Goal: Information Seeking & Learning: Understand process/instructions

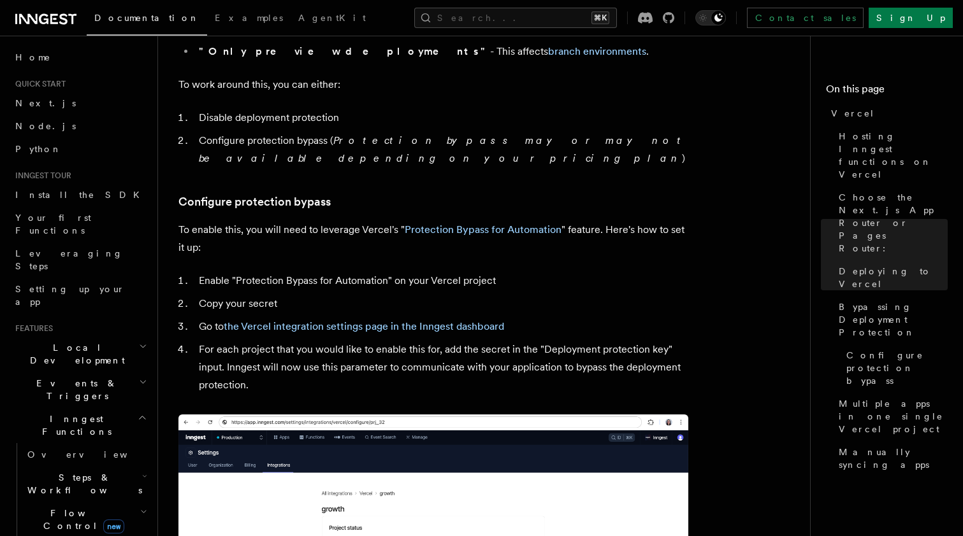
scroll to position [1078, 0]
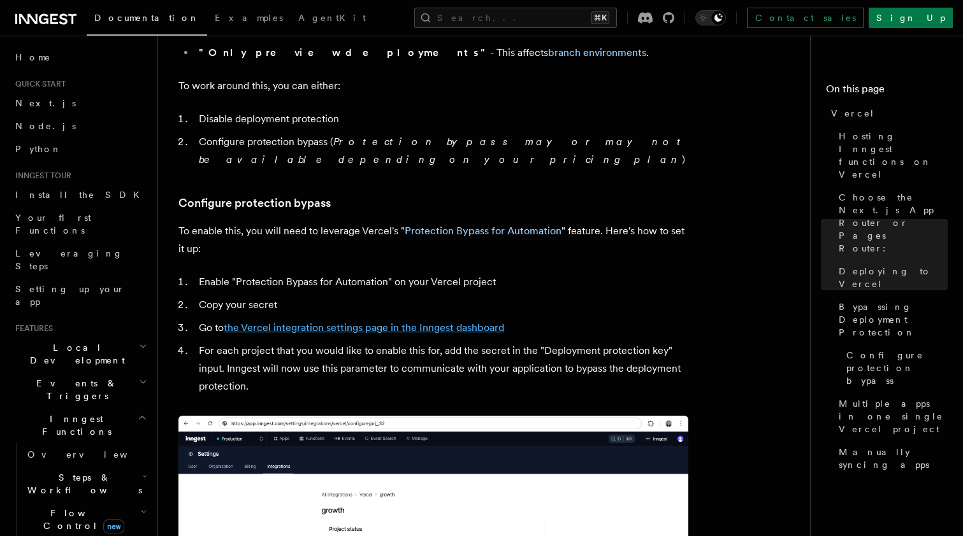
click at [373, 322] on link "the Vercel integration settings page in the Inngest dashboard" at bounding box center [364, 328] width 280 height 12
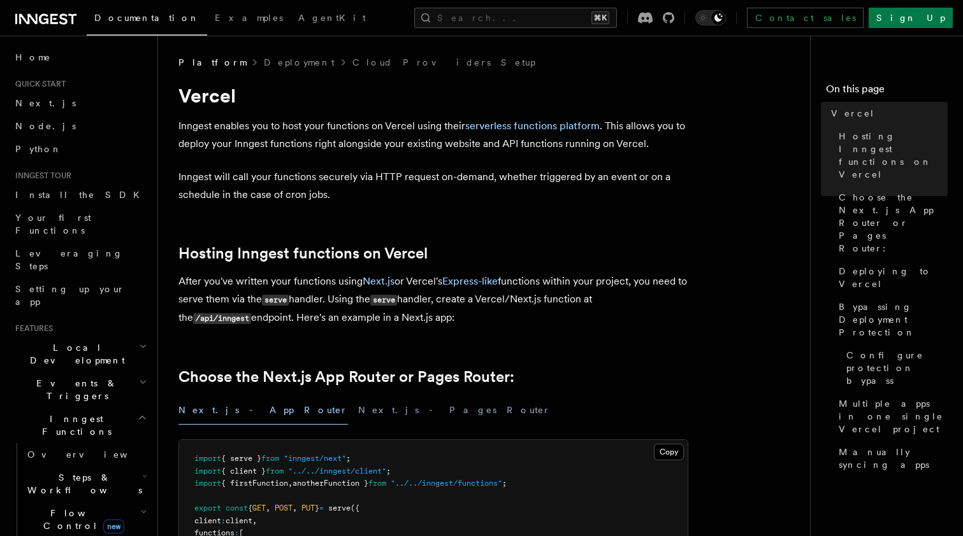
scroll to position [376, 0]
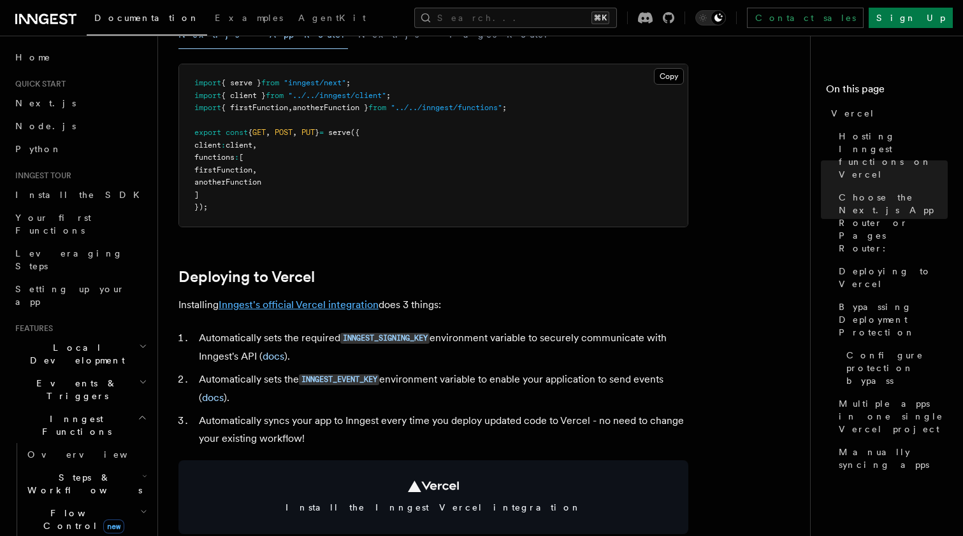
click at [354, 304] on link "Inngest's official Vercel integration" at bounding box center [299, 305] width 160 height 12
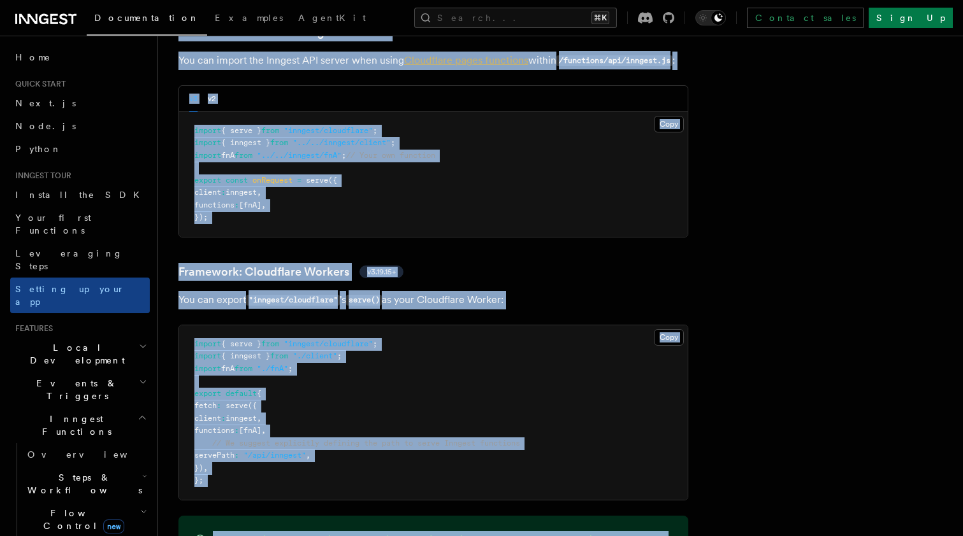
scroll to position [2093, 0]
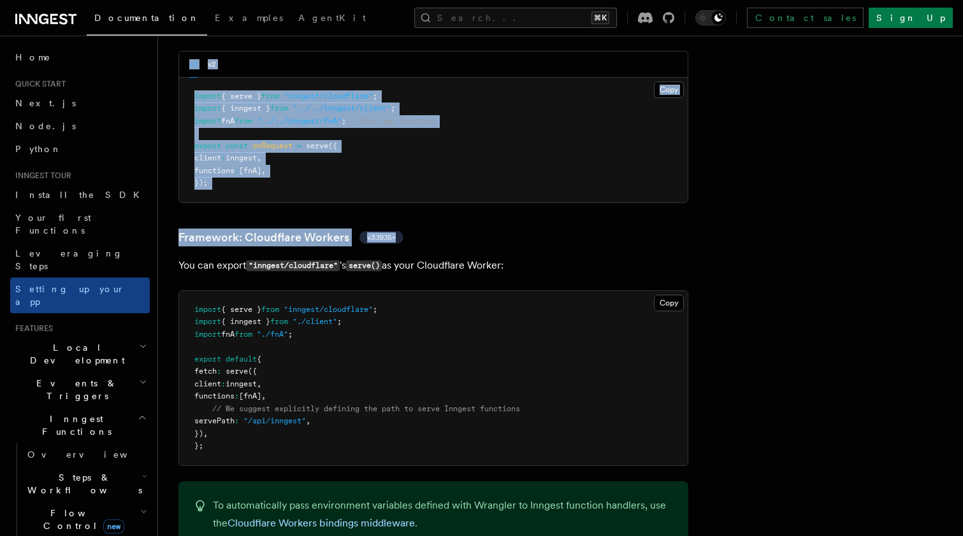
drag, startPoint x: 174, startPoint y: 54, endPoint x: 566, endPoint y: 175, distance: 409.9
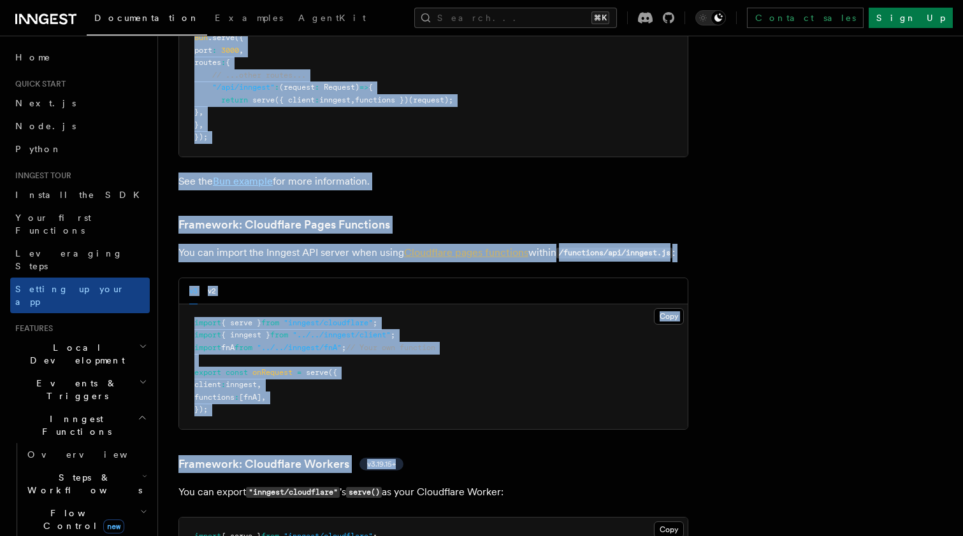
scroll to position [1716, 0]
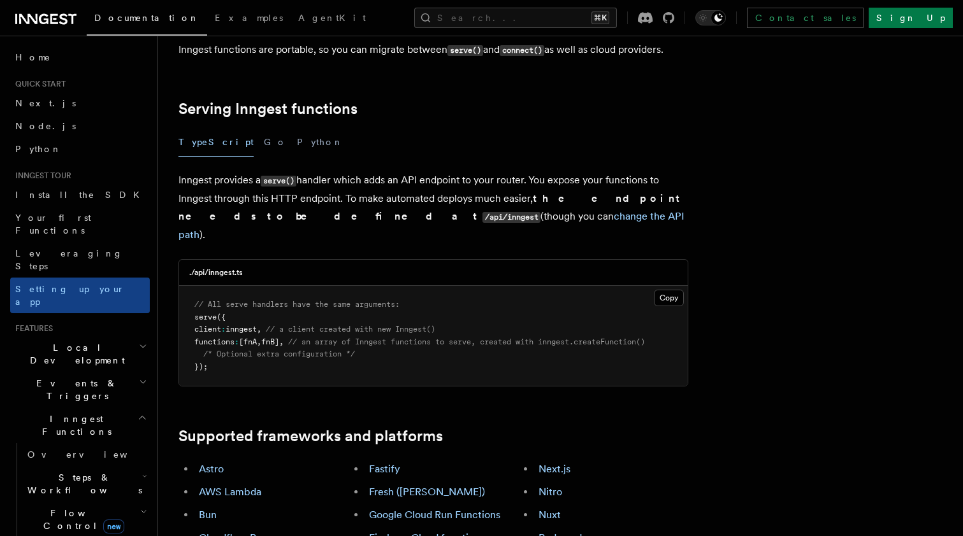
scroll to position [472, 0]
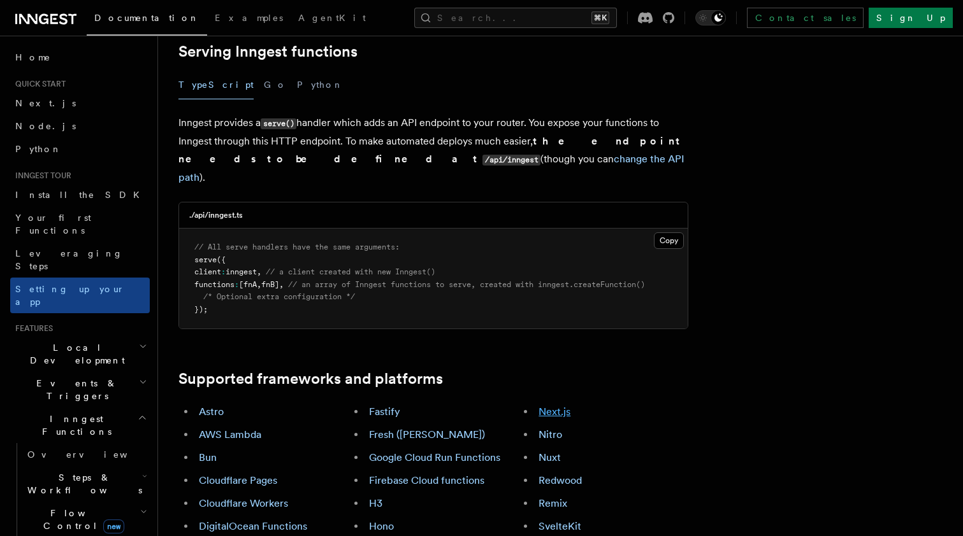
click at [559, 406] on link "Next.js" at bounding box center [554, 412] width 32 height 12
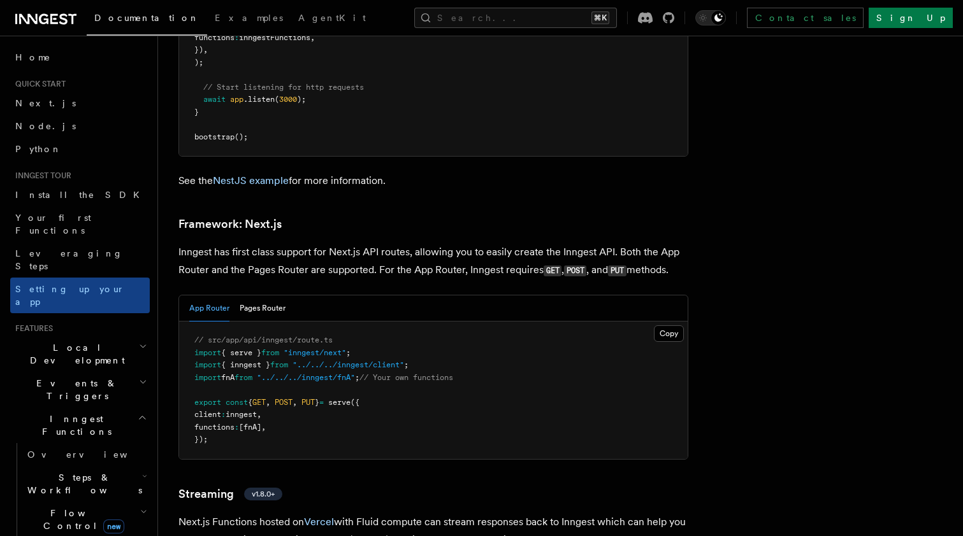
scroll to position [8148, 0]
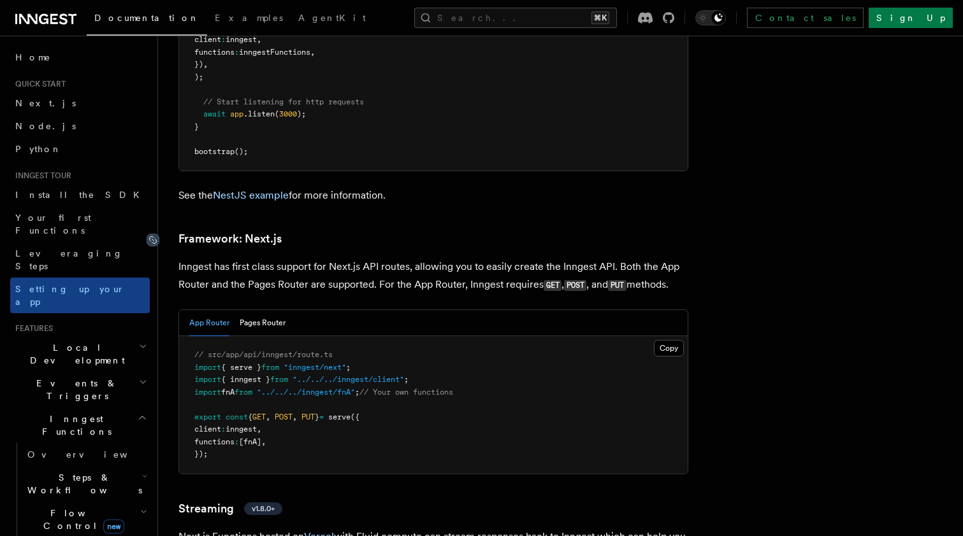
click at [155, 234] on icon at bounding box center [153, 240] width 13 height 13
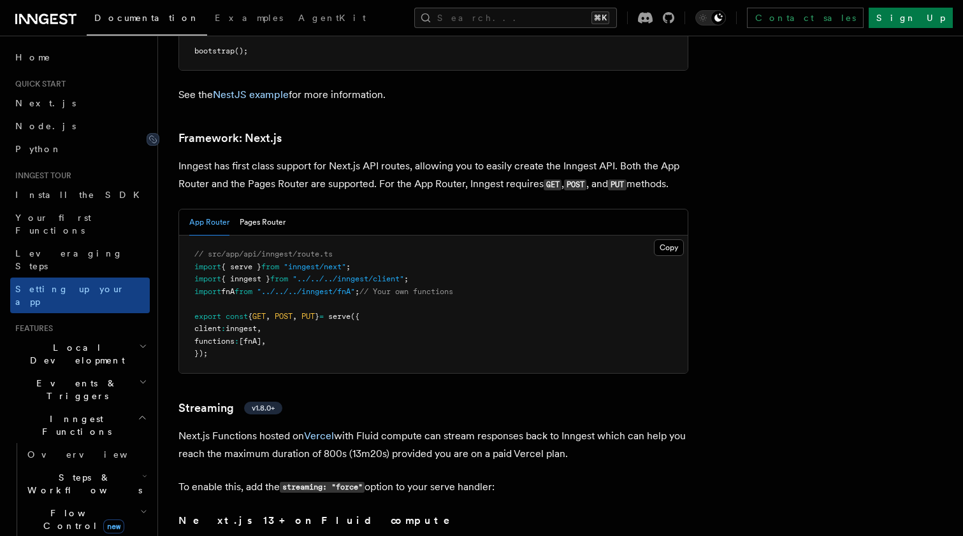
scroll to position [8259, 0]
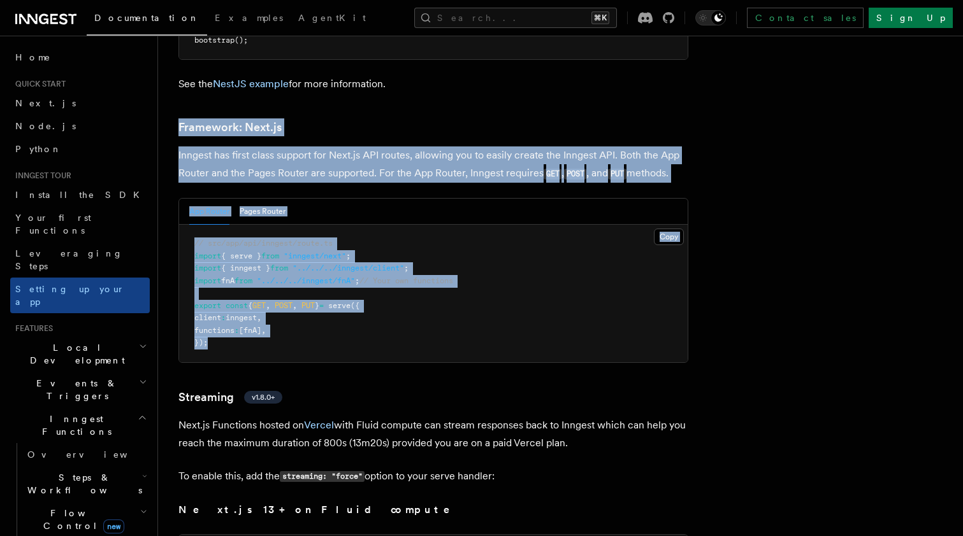
drag, startPoint x: 359, startPoint y: 62, endPoint x: 387, endPoint y: 292, distance: 232.2
copy article "Framework: Next.js Inngest has first class support for Next.js API routes, allo…"
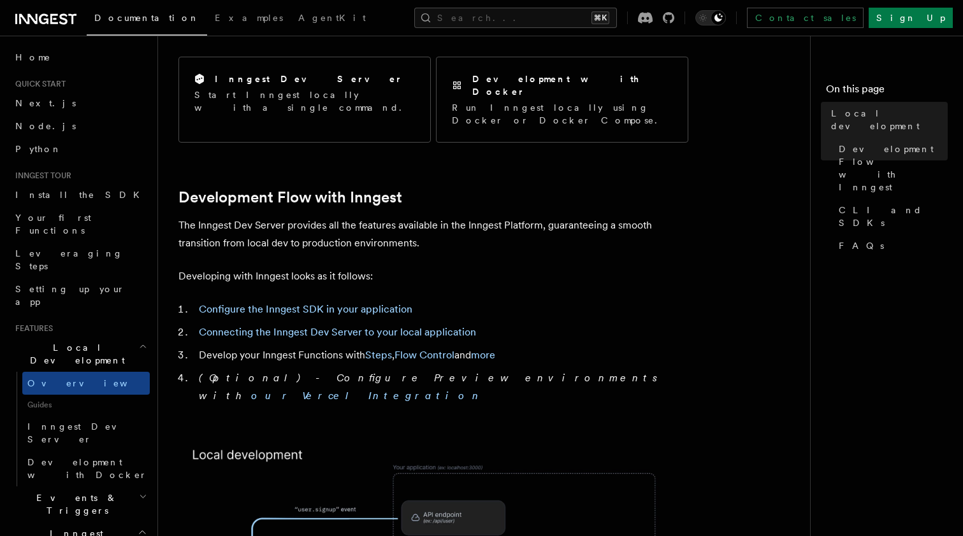
scroll to position [539, 0]
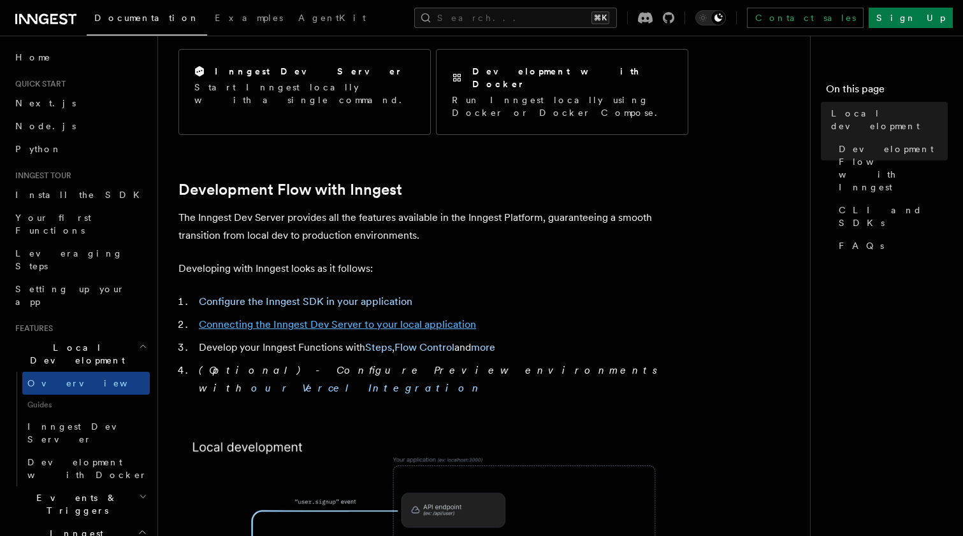
click at [373, 319] on link "Connecting the Inngest Dev Server to your local application" at bounding box center [337, 325] width 277 height 12
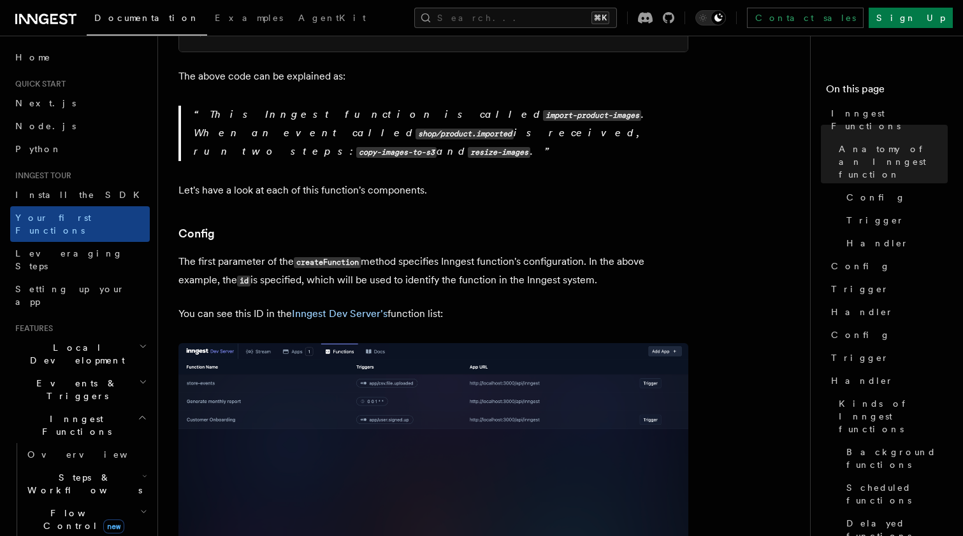
scroll to position [610, 0]
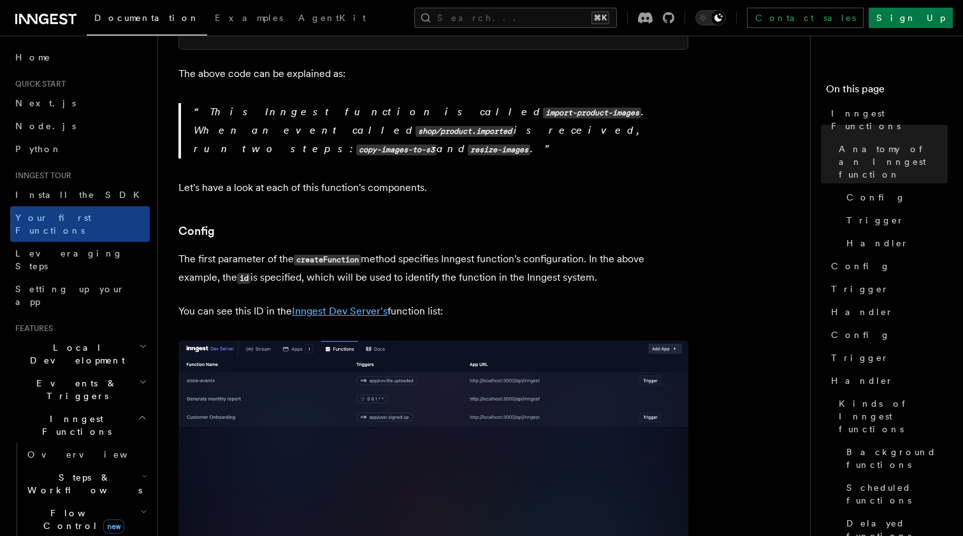
click at [322, 305] on link "Inngest Dev Server's" at bounding box center [340, 311] width 96 height 12
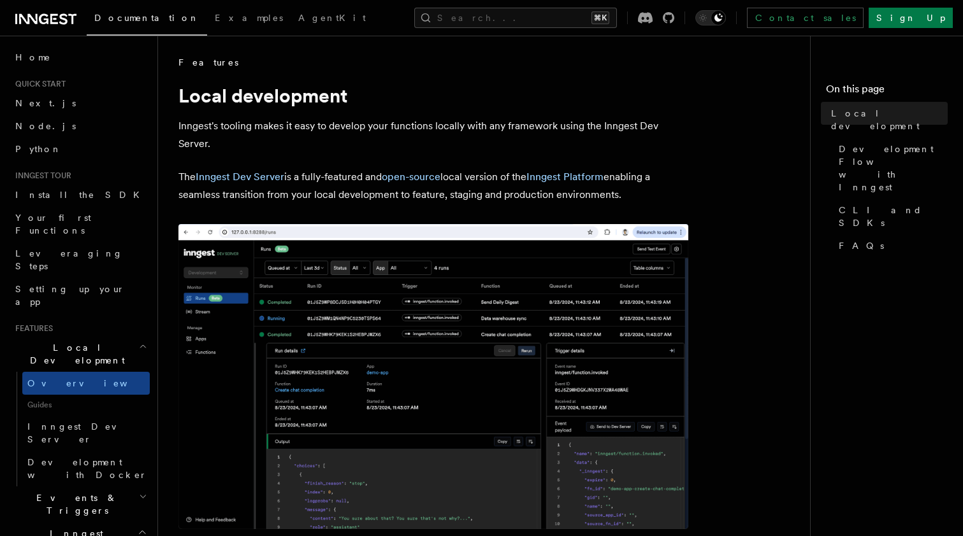
click at [278, 183] on p "The Inngest Dev Server is a fully-featured and open-source local version of the…" at bounding box center [433, 186] width 510 height 36
click at [272, 180] on link "Inngest Dev Server" at bounding box center [240, 177] width 89 height 12
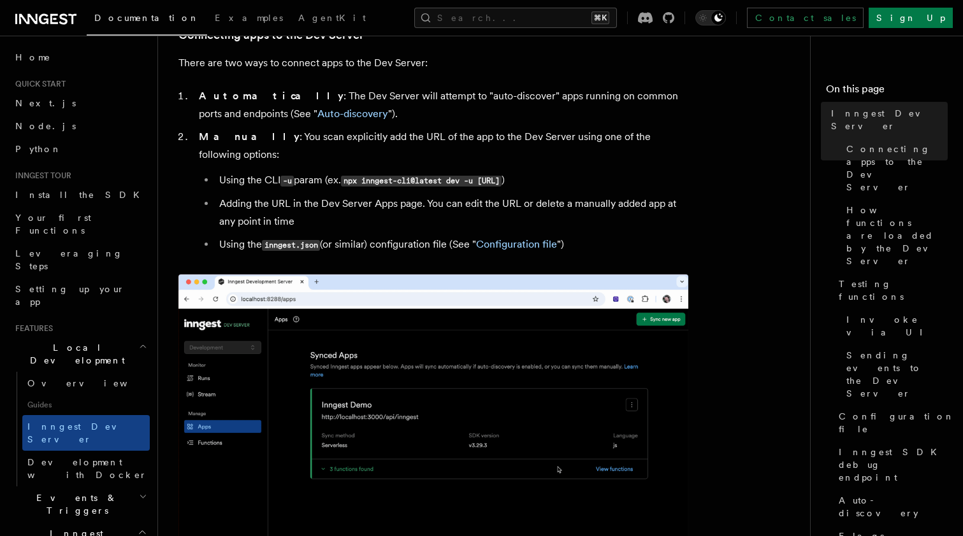
scroll to position [806, 0]
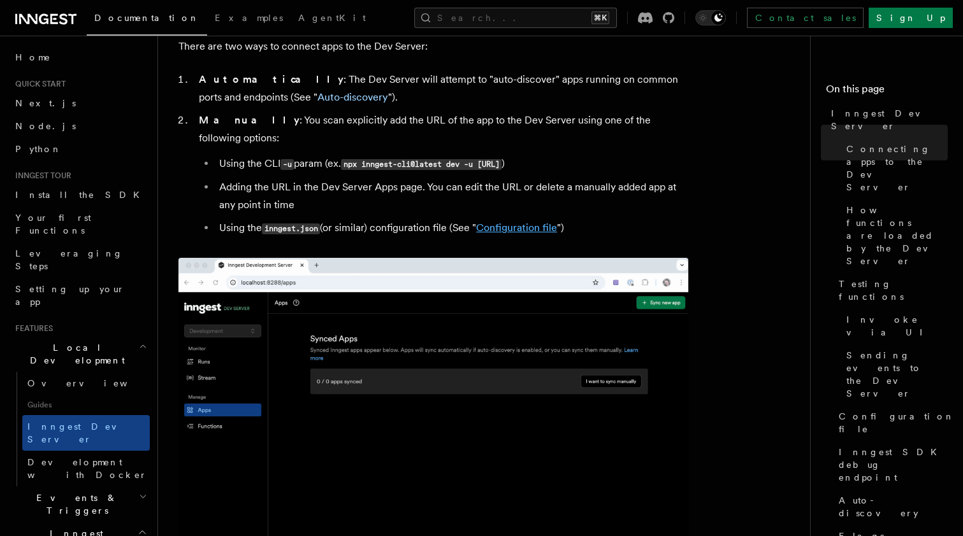
click at [497, 222] on link "Configuration file" at bounding box center [516, 228] width 81 height 12
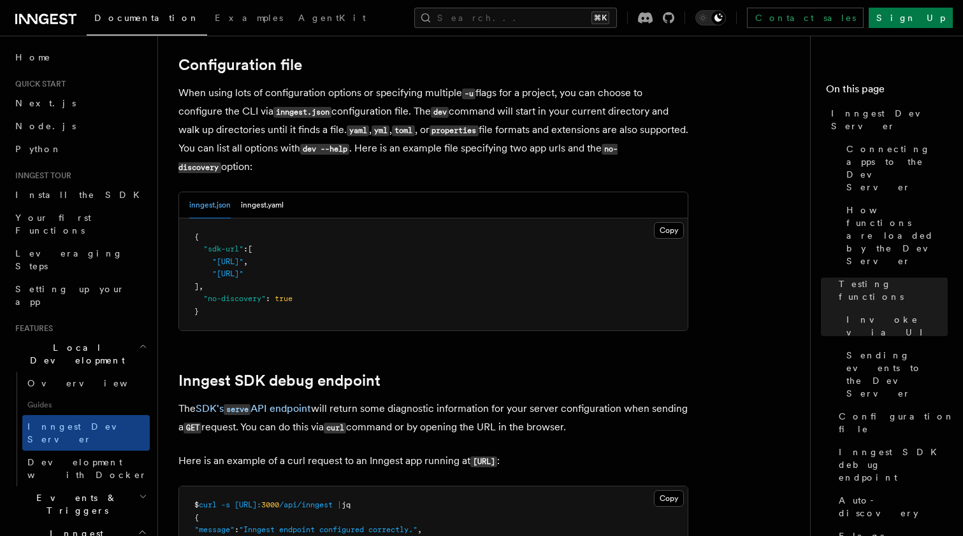
scroll to position [3341, 0]
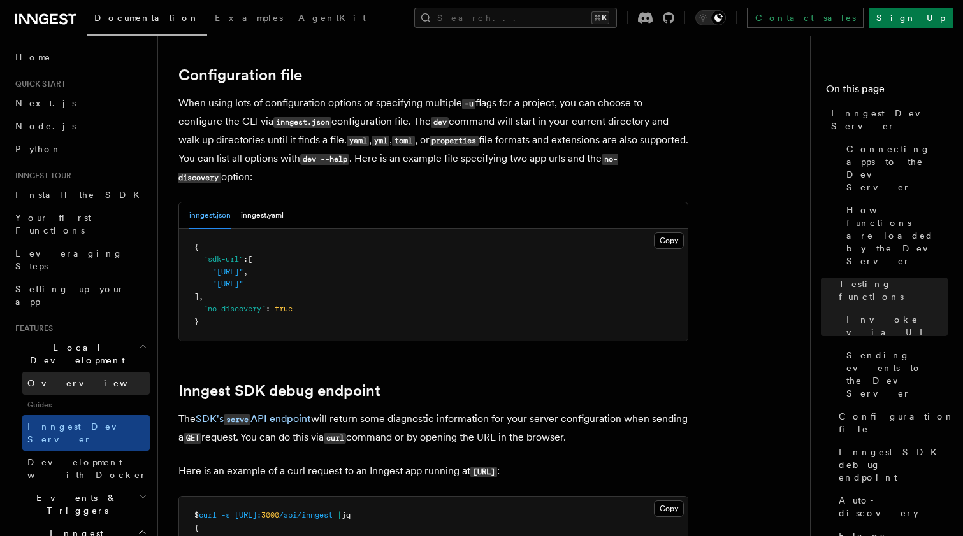
click at [71, 372] on link "Overview" at bounding box center [85, 383] width 127 height 23
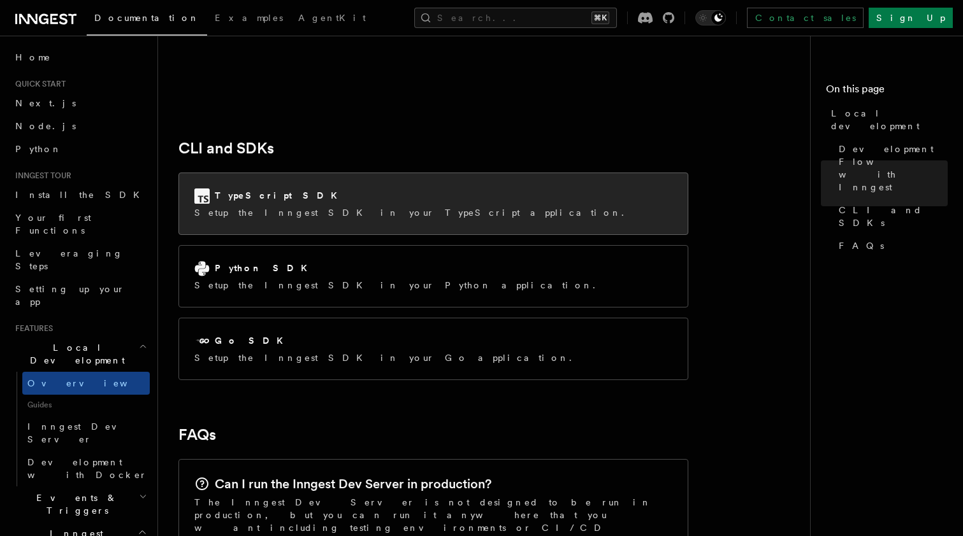
scroll to position [1520, 0]
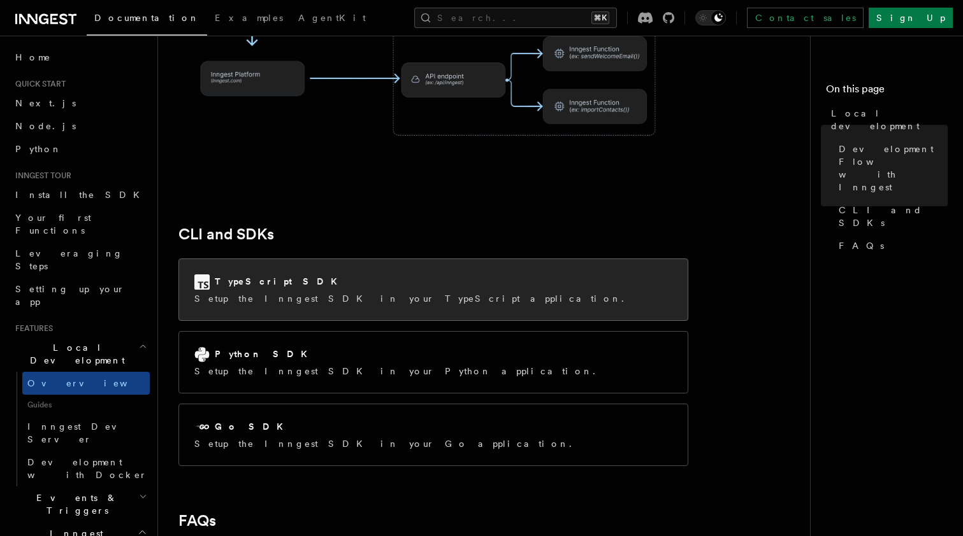
click at [339, 275] on div "TypeScript SDK" at bounding box center [412, 282] width 437 height 15
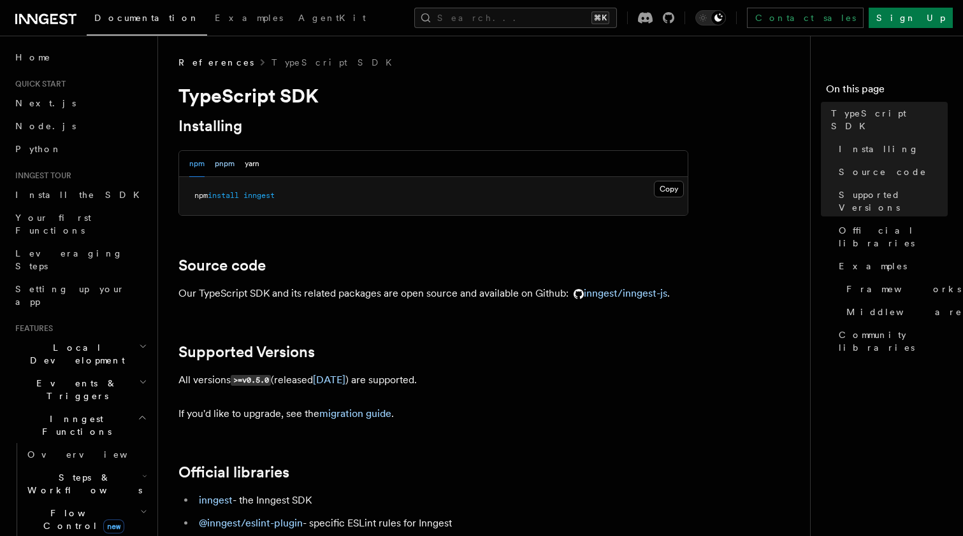
click at [226, 161] on button "pnpm" at bounding box center [225, 164] width 20 height 26
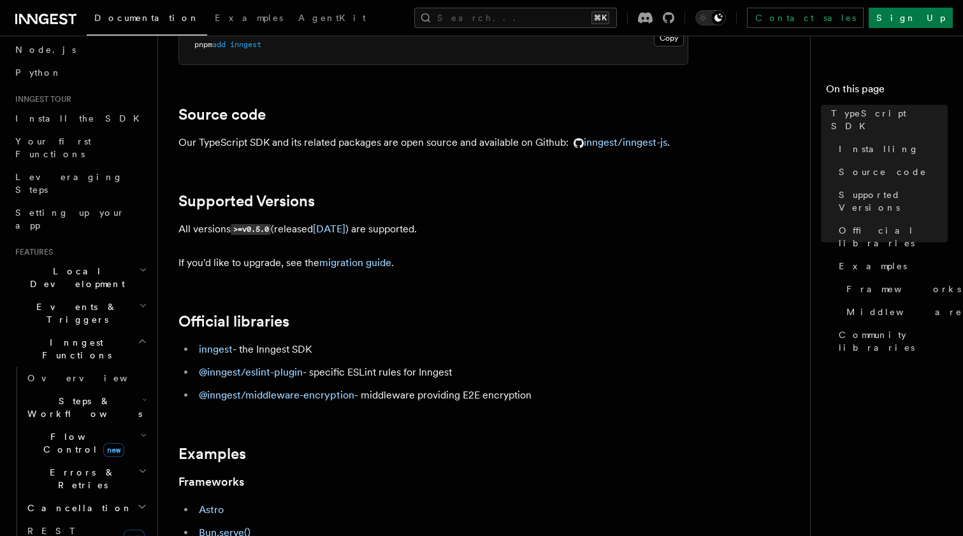
scroll to position [176, 0]
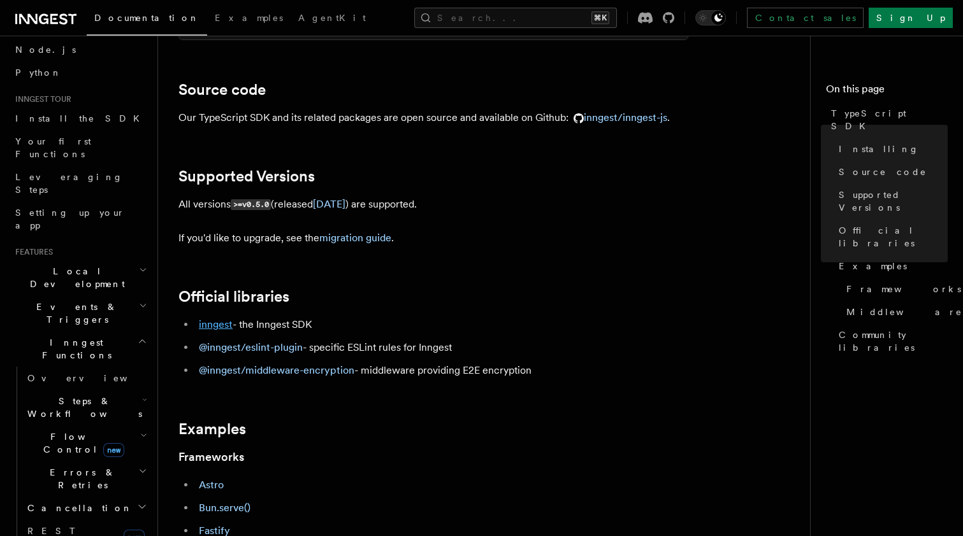
click at [219, 322] on link "inngest" at bounding box center [216, 325] width 34 height 12
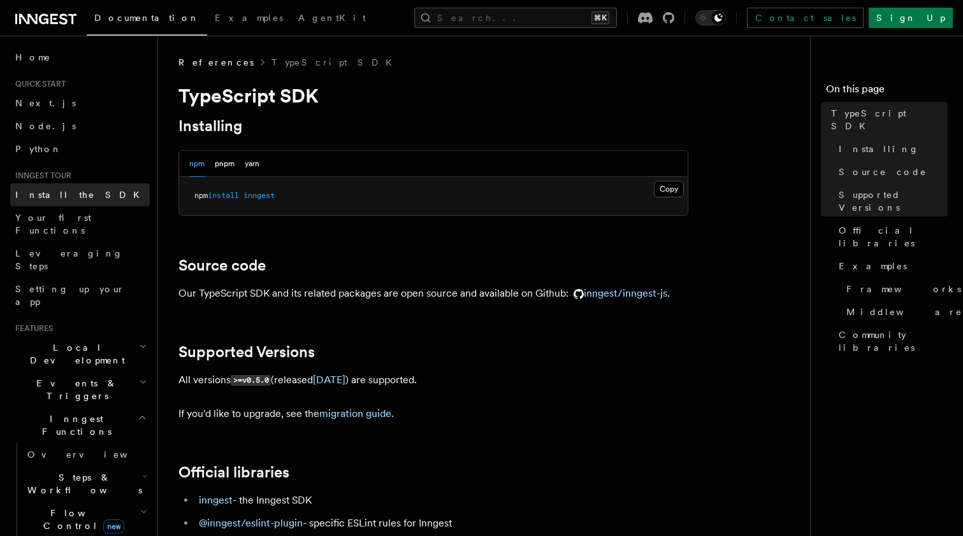
click at [83, 197] on link "Install the SDK" at bounding box center [80, 194] width 140 height 23
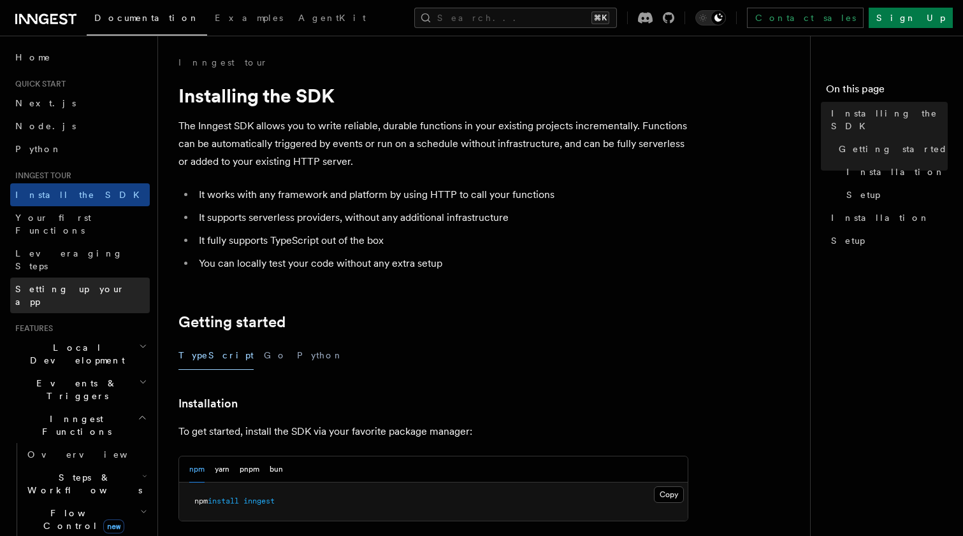
click at [96, 278] on link "Setting up your app" at bounding box center [80, 296] width 140 height 36
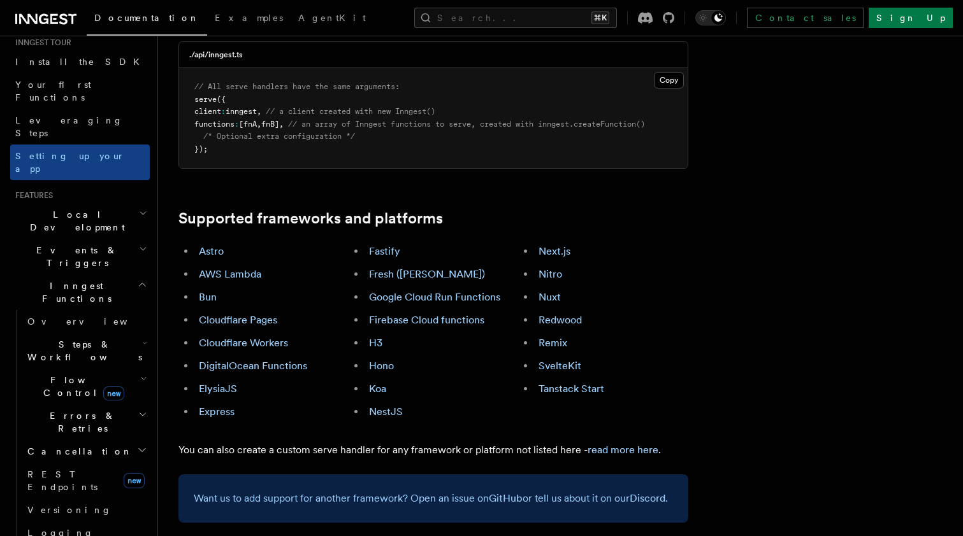
scroll to position [117, 0]
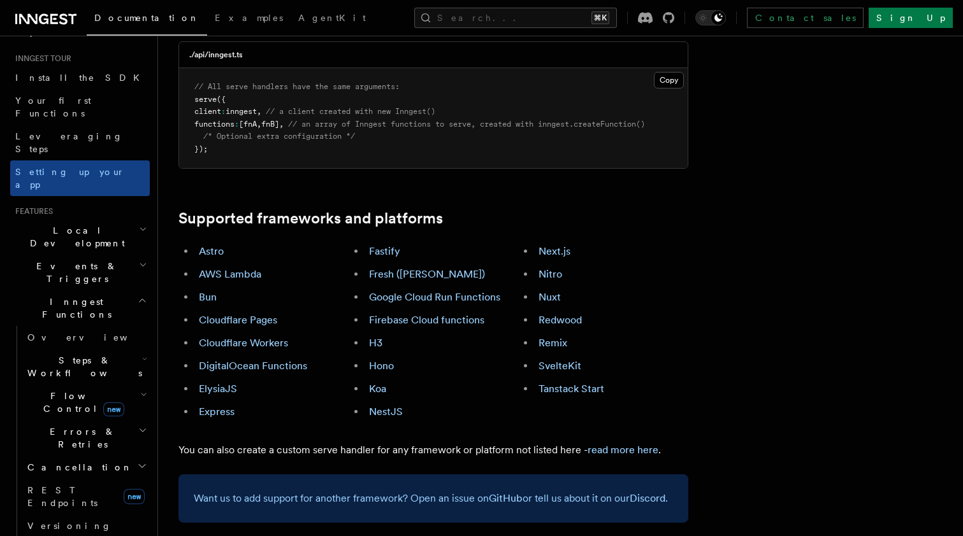
click at [86, 296] on span "Inngest Functions" at bounding box center [73, 308] width 127 height 25
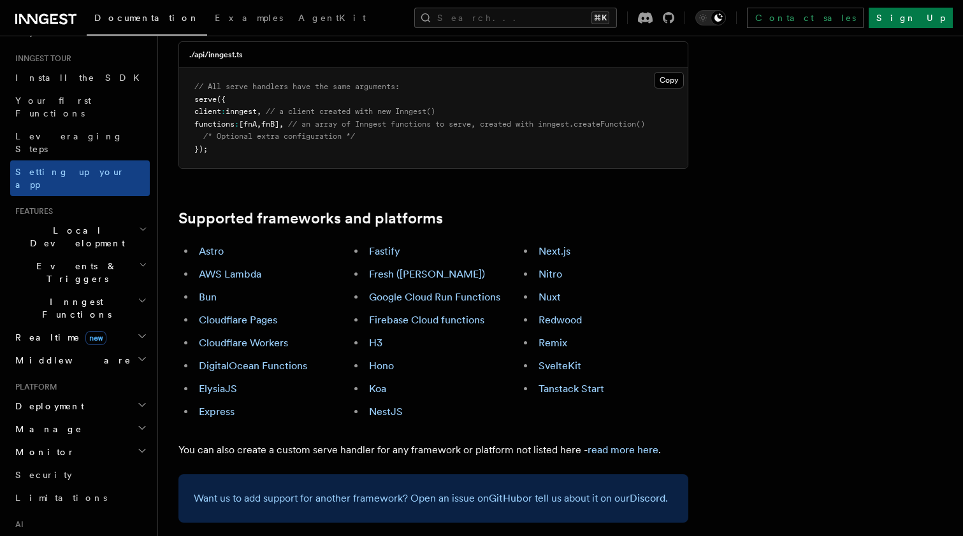
click at [92, 224] on span "Local Development" at bounding box center [74, 236] width 129 height 25
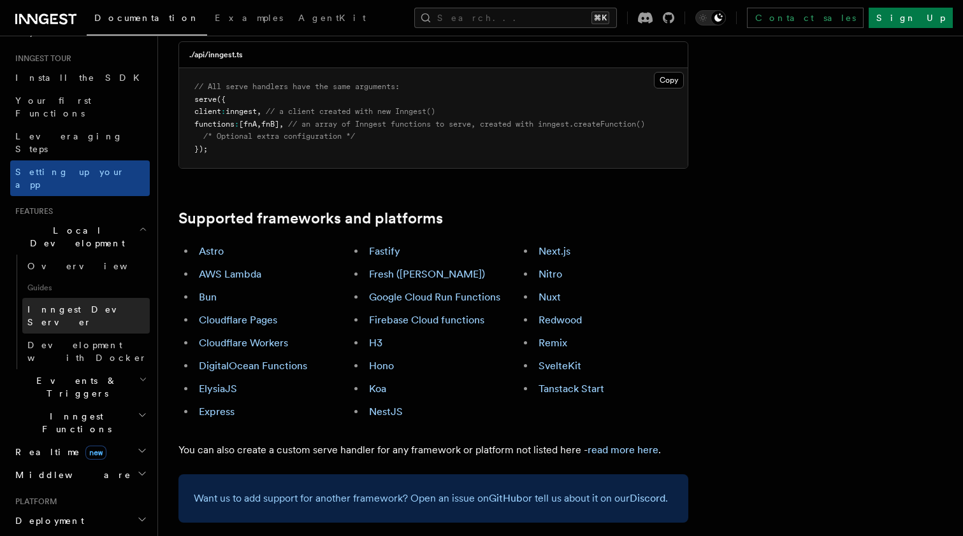
click at [87, 298] on link "Inngest Dev Server" at bounding box center [85, 316] width 127 height 36
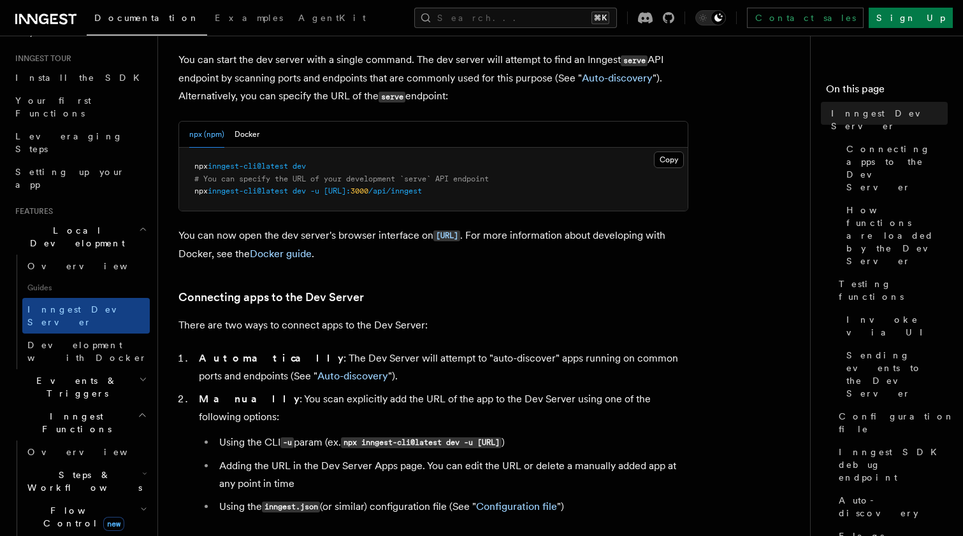
scroll to position [386, 0]
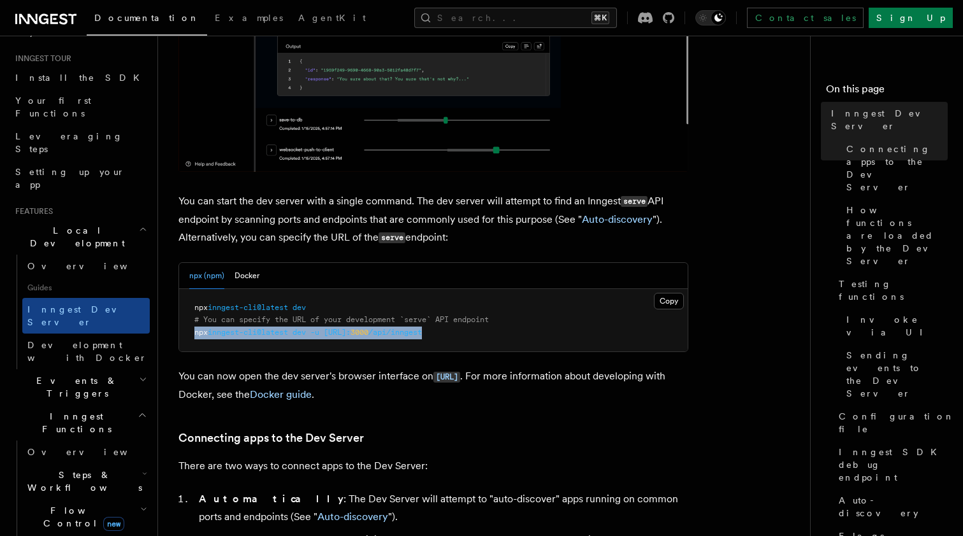
drag, startPoint x: 493, startPoint y: 331, endPoint x: 194, endPoint y: 331, distance: 298.8
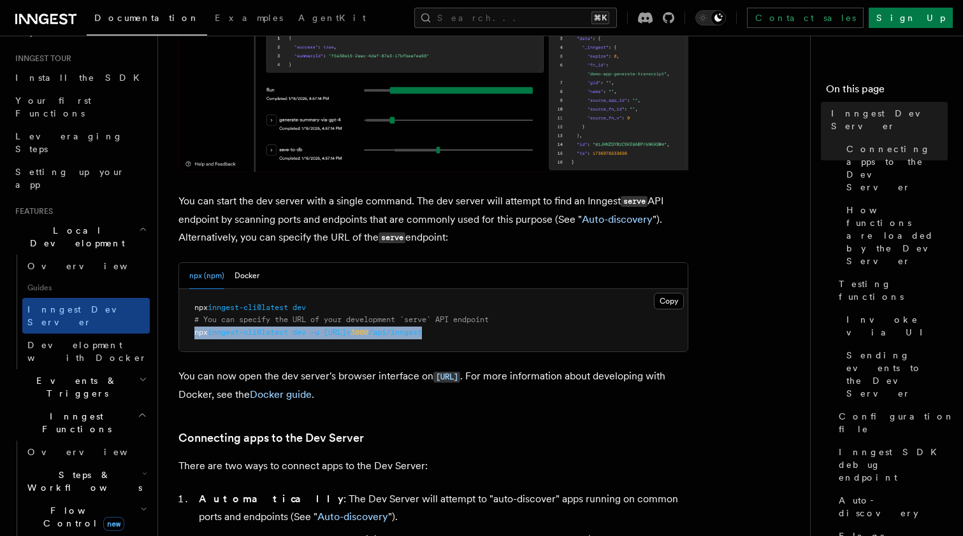
click at [194, 331] on pre "npx inngest-cli@latest dev # You can specify the URL of your development `serve…" at bounding box center [433, 320] width 508 height 63
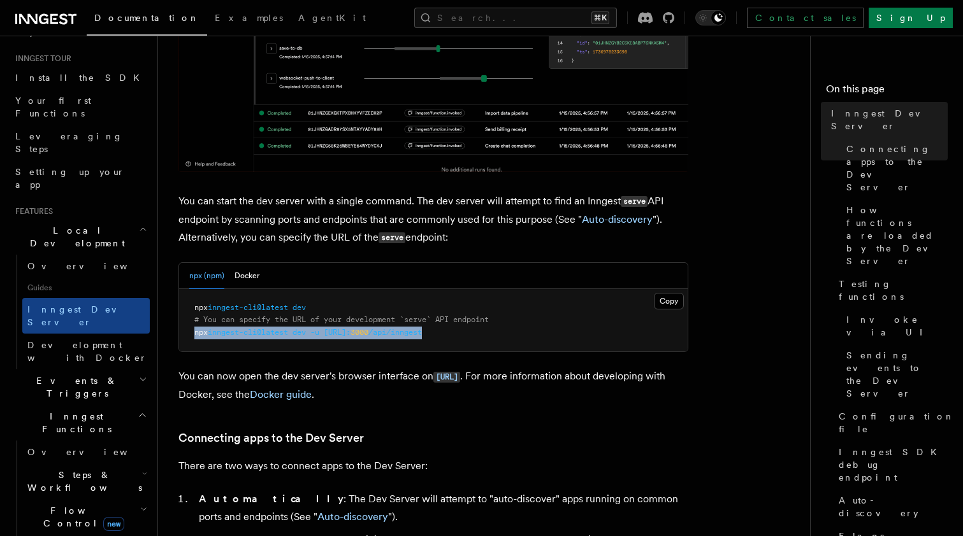
copy span "npx inngest-cli@latest dev -u http://localhost: 3000 /api/inngest"
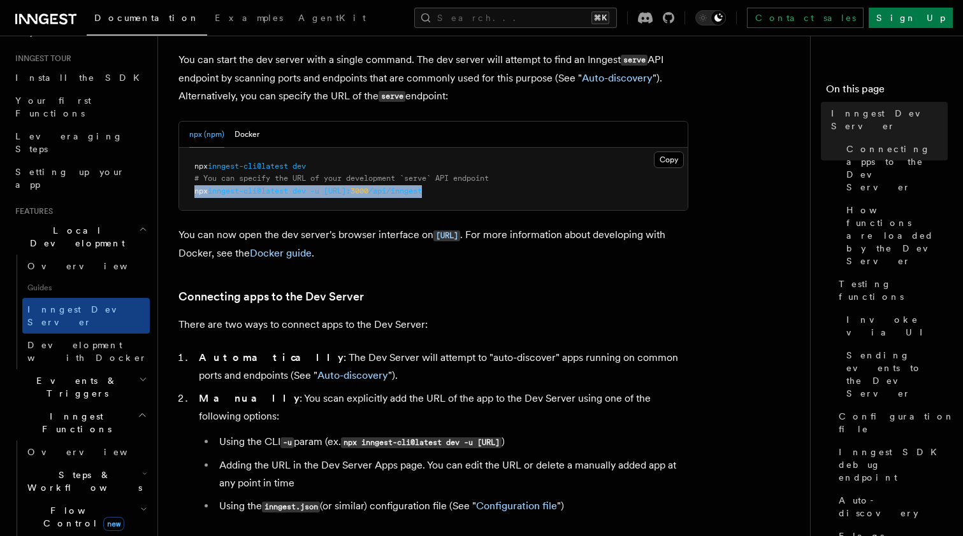
scroll to position [533, 0]
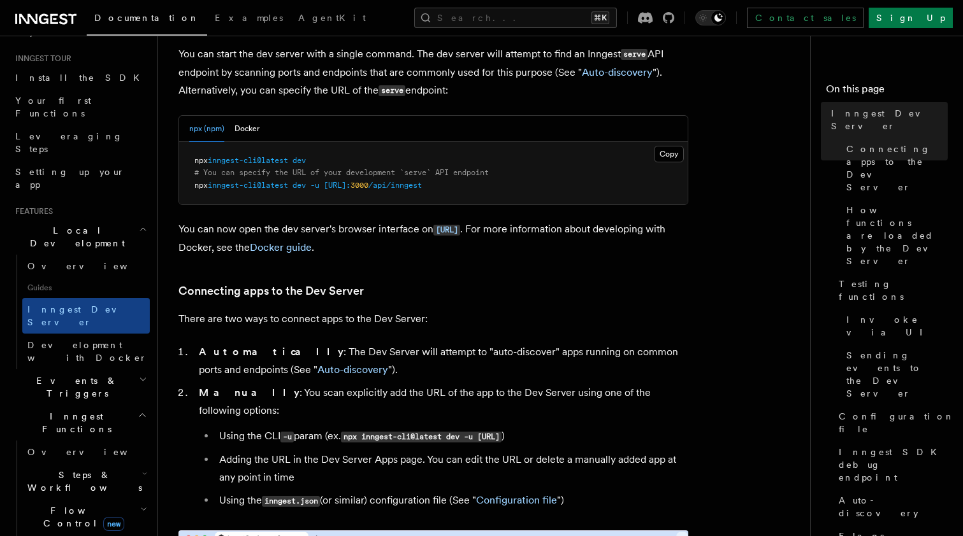
click at [232, 350] on strong "Automatically" at bounding box center [271, 352] width 145 height 12
drag, startPoint x: 212, startPoint y: 184, endPoint x: 491, endPoint y: 182, distance: 279.7
click at [491, 182] on pre "npx inngest-cli@latest dev # You can specify the URL of your development `serve…" at bounding box center [433, 173] width 508 height 63
copy span "inngest-cli@latest dev -u http://localhost: 3000 /api/inngest"
drag, startPoint x: 316, startPoint y: 161, endPoint x: 194, endPoint y: 166, distance: 121.8
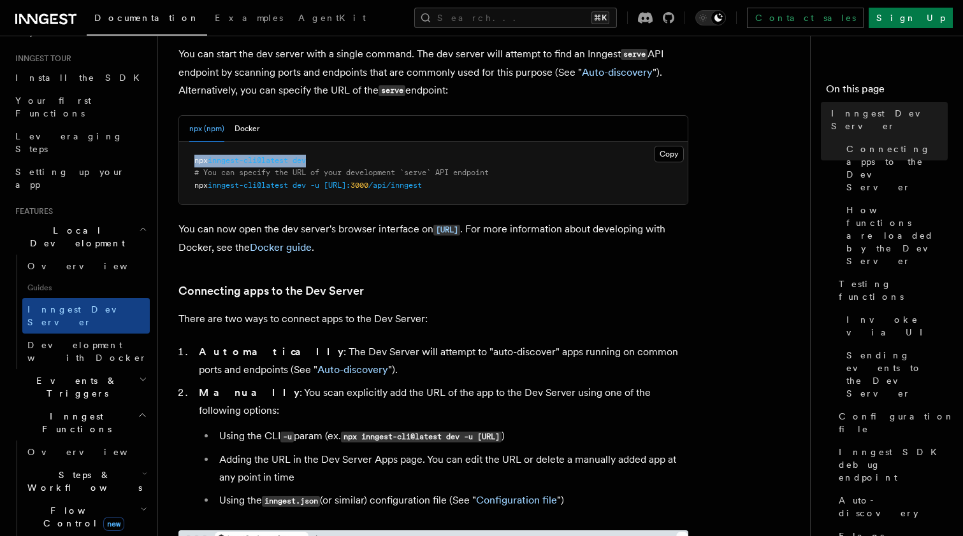
click at [194, 166] on pre "npx inngest-cli@latest dev # You can specify the URL of your development `serve…" at bounding box center [433, 173] width 508 height 63
copy span "npx inngest-cli@latest dev"
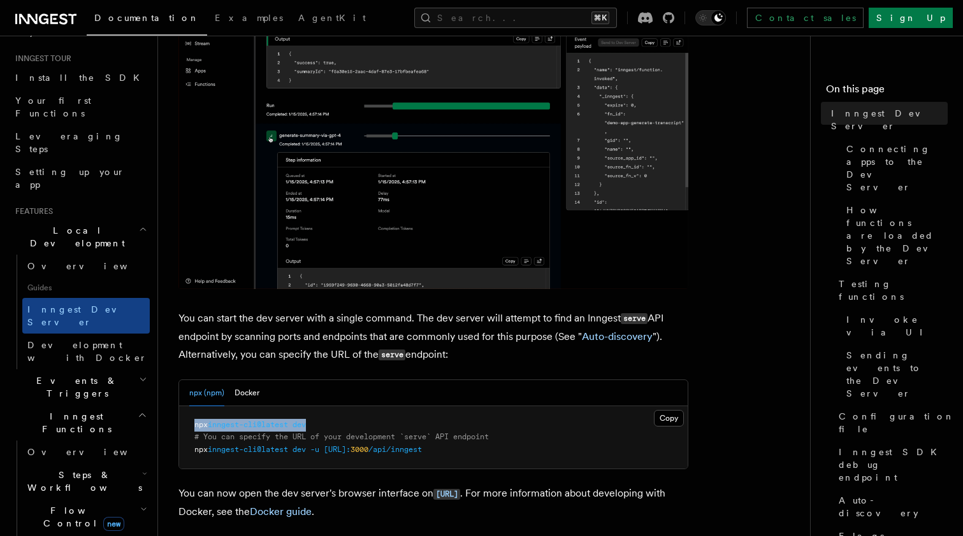
scroll to position [485, 0]
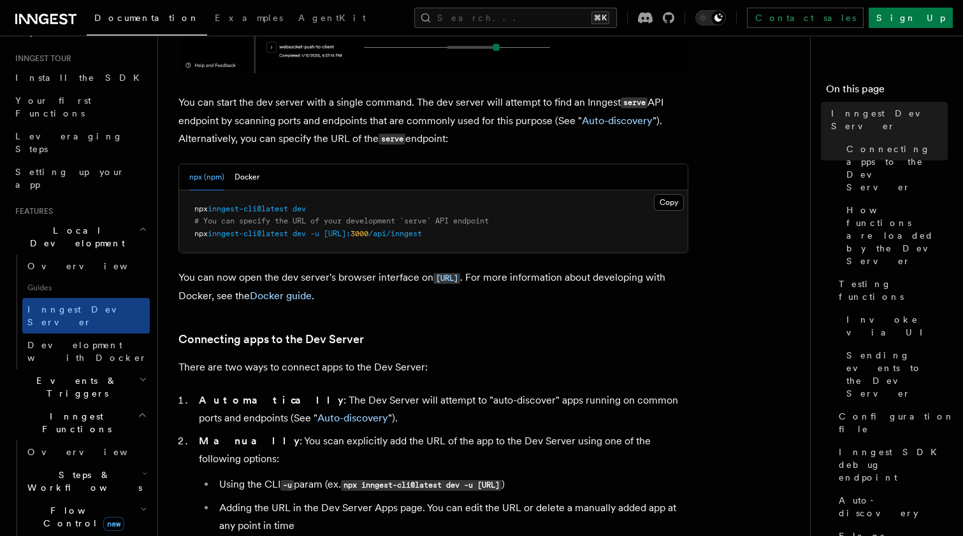
click at [279, 280] on p "You can now open the dev server's browser interface on http://localhost:8288 . …" at bounding box center [433, 287] width 510 height 36
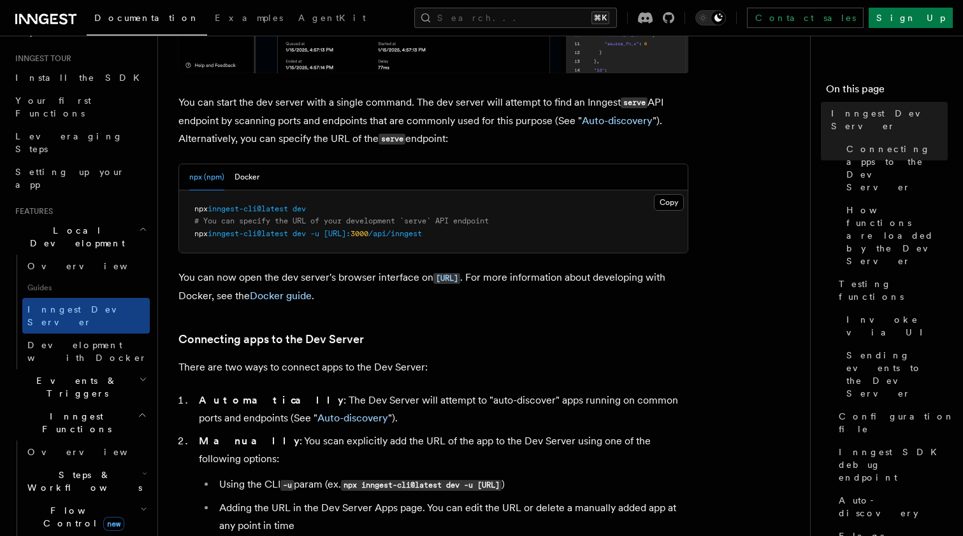
click at [318, 212] on pre "npx inngest-cli@latest dev # You can specify the URL of your development `serve…" at bounding box center [433, 221] width 508 height 63
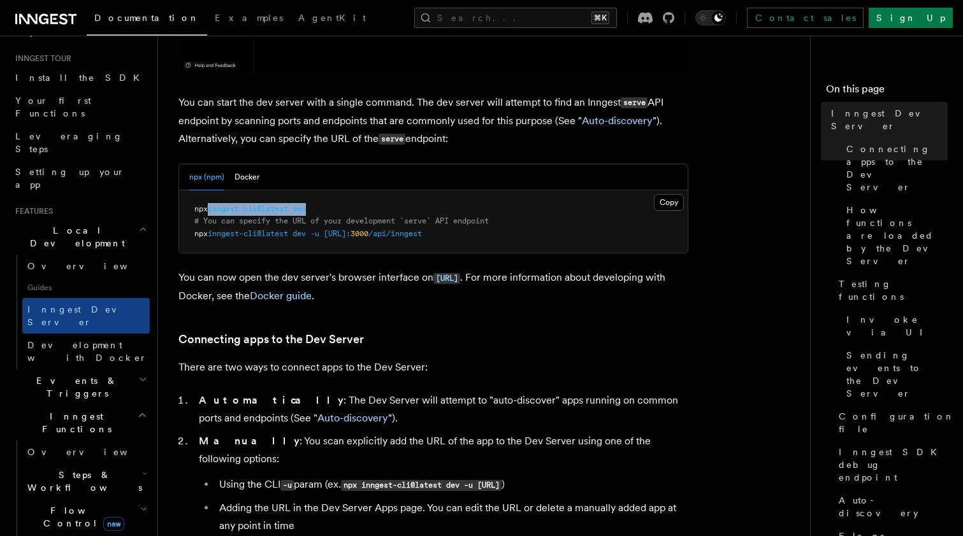
drag, startPoint x: 327, startPoint y: 212, endPoint x: 213, endPoint y: 212, distance: 114.0
click at [213, 212] on pre "npx inngest-cli@latest dev # You can specify the URL of your development `serve…" at bounding box center [433, 221] width 508 height 63
copy span "inngest-cli@latest dev"
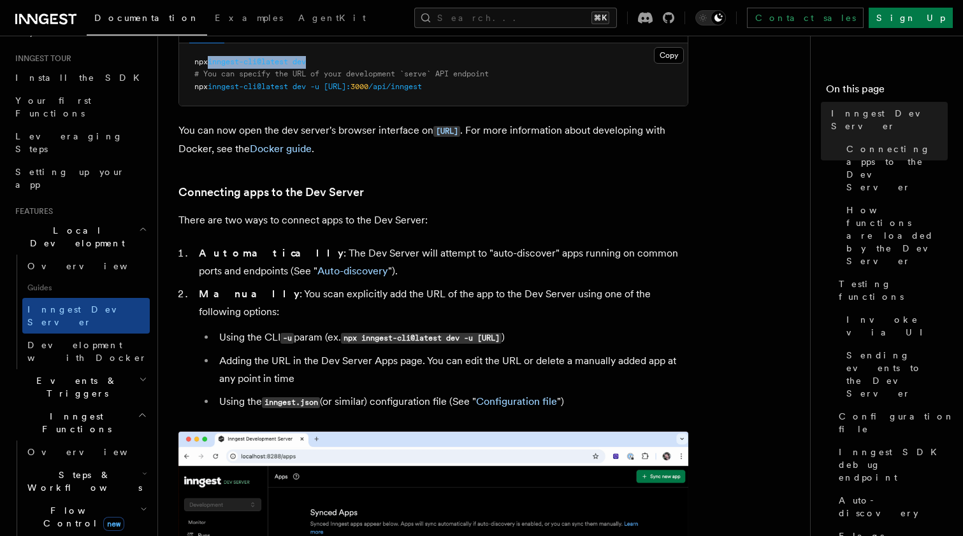
scroll to position [643, 0]
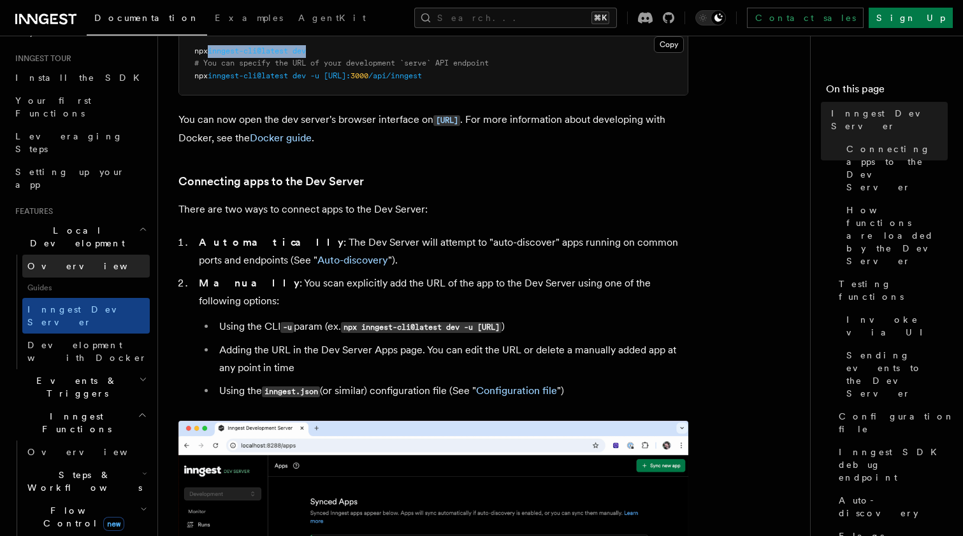
click at [97, 255] on link "Overview" at bounding box center [85, 266] width 127 height 23
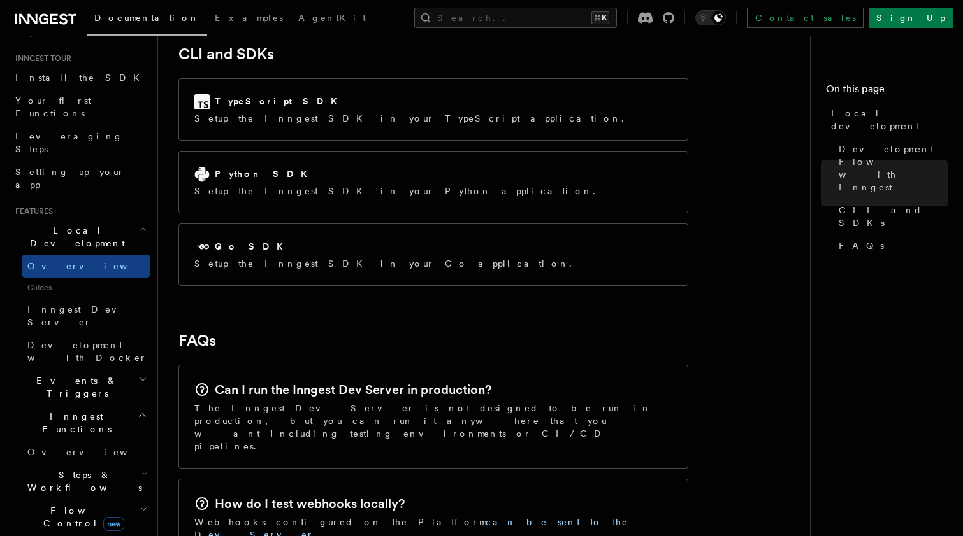
scroll to position [1591, 0]
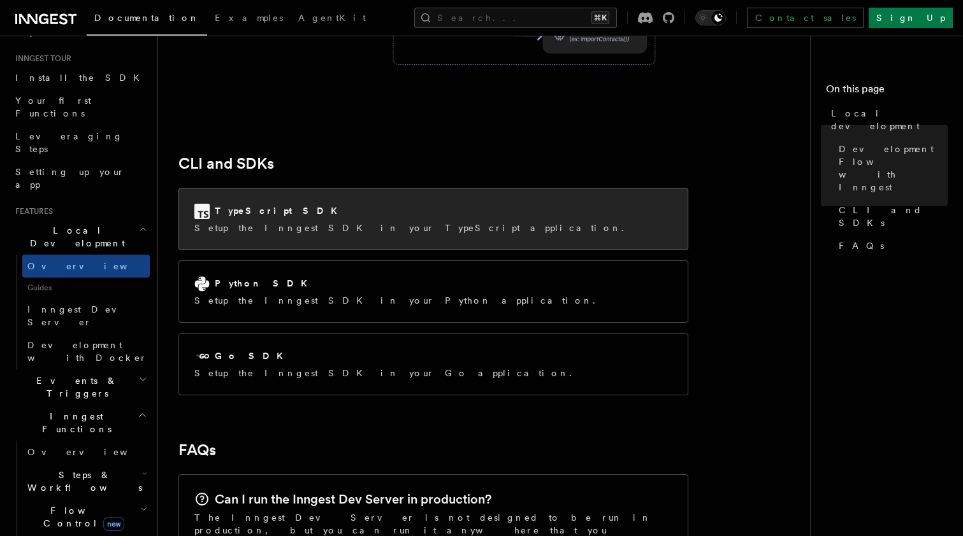
click at [262, 204] on div "TypeScript SDK" at bounding box center [412, 211] width 437 height 15
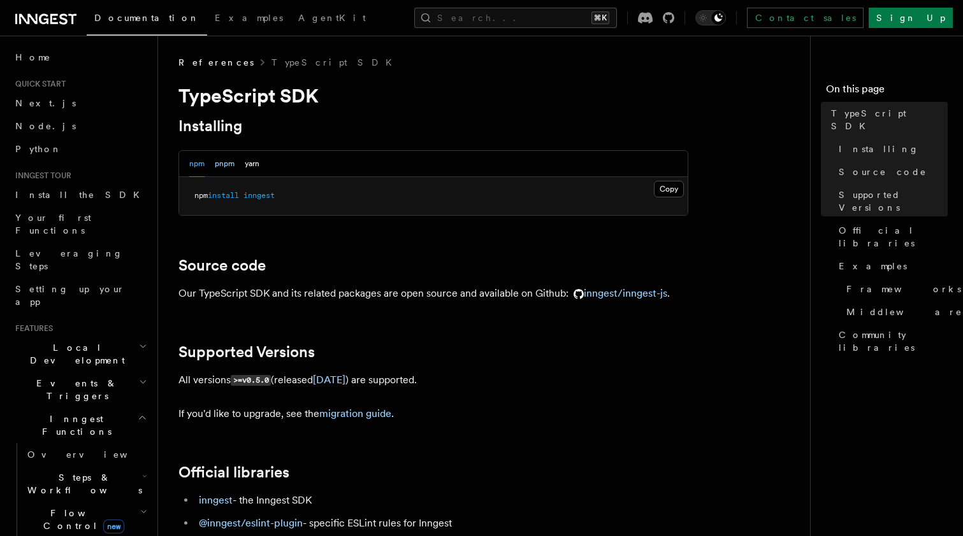
click at [229, 166] on button "pnpm" at bounding box center [225, 164] width 20 height 26
drag, startPoint x: 275, startPoint y: 197, endPoint x: 194, endPoint y: 196, distance: 81.6
click at [194, 196] on pre "pnpm add inngest" at bounding box center [433, 196] width 508 height 38
copy span "pnpm add inngest"
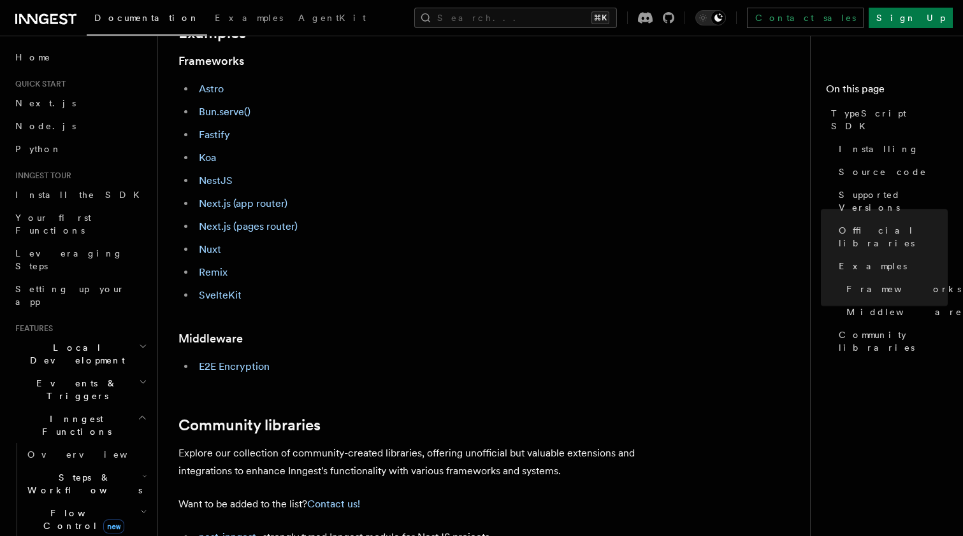
scroll to position [575, 0]
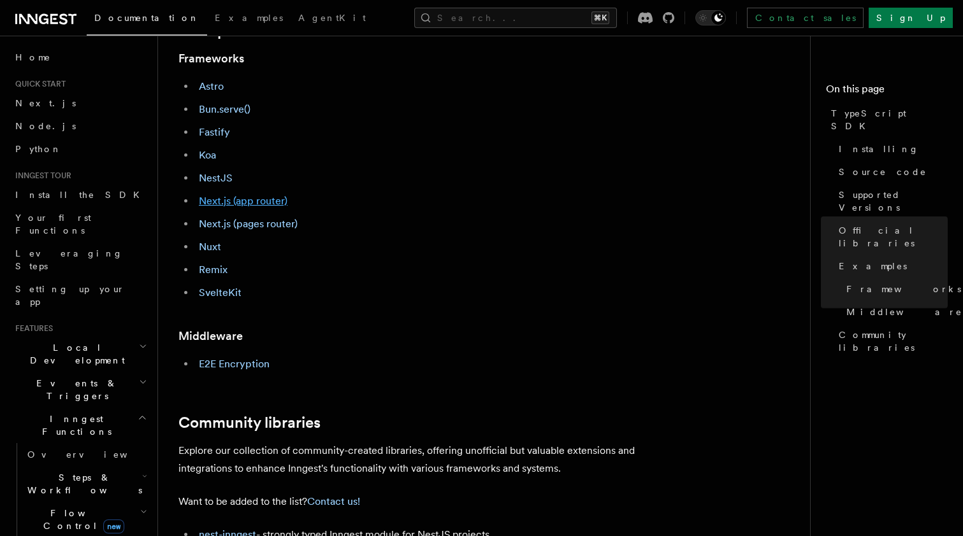
click at [215, 203] on link "Next.js (app router)" at bounding box center [243, 201] width 89 height 12
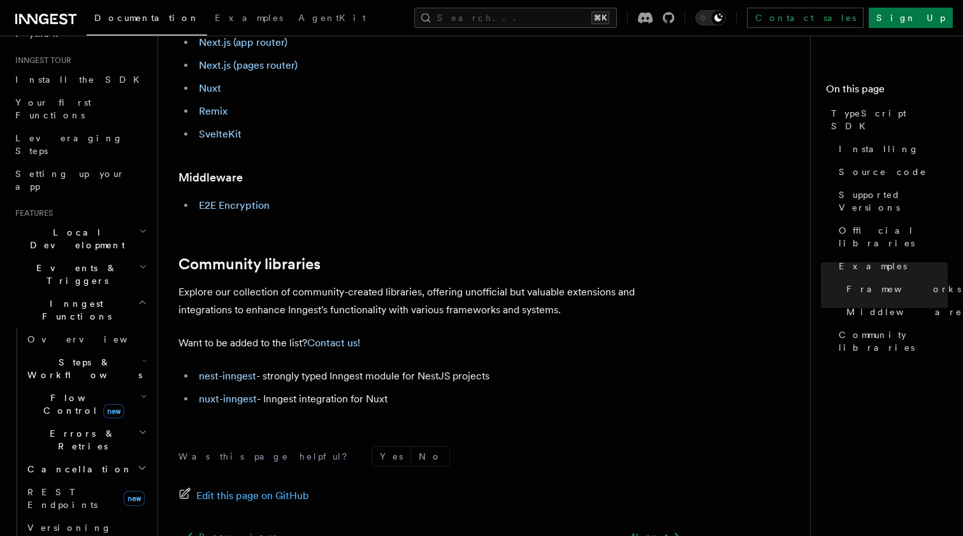
scroll to position [647, 0]
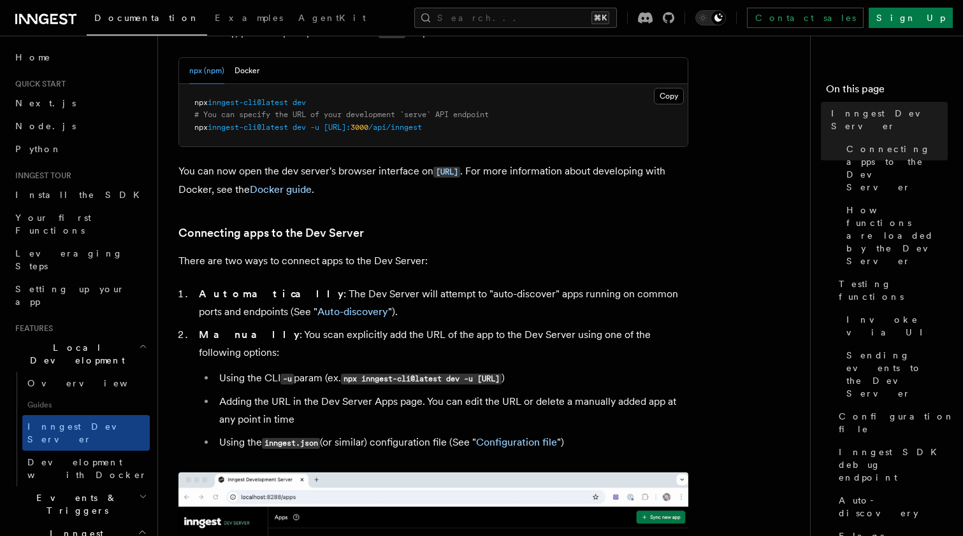
scroll to position [596, 0]
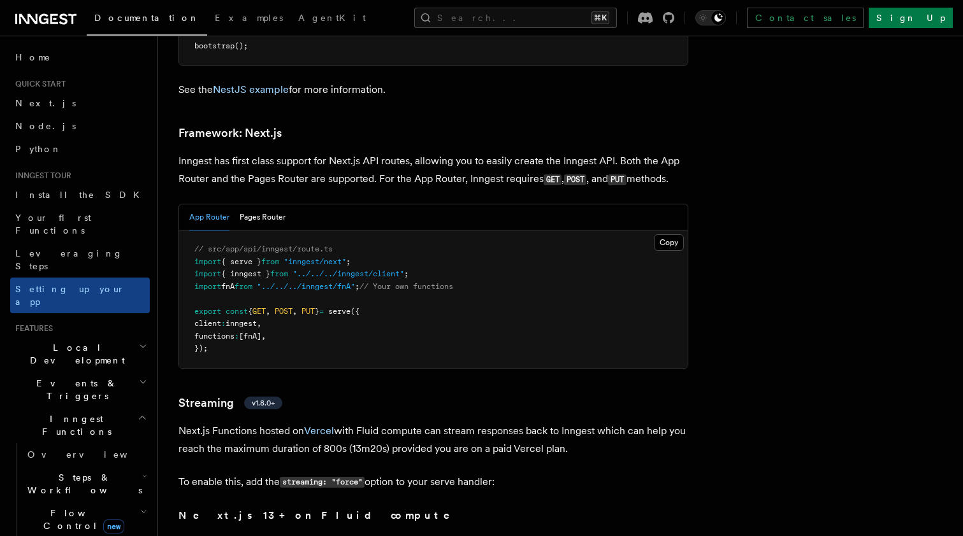
scroll to position [8259, 0]
